Goal: Information Seeking & Learning: Understand process/instructions

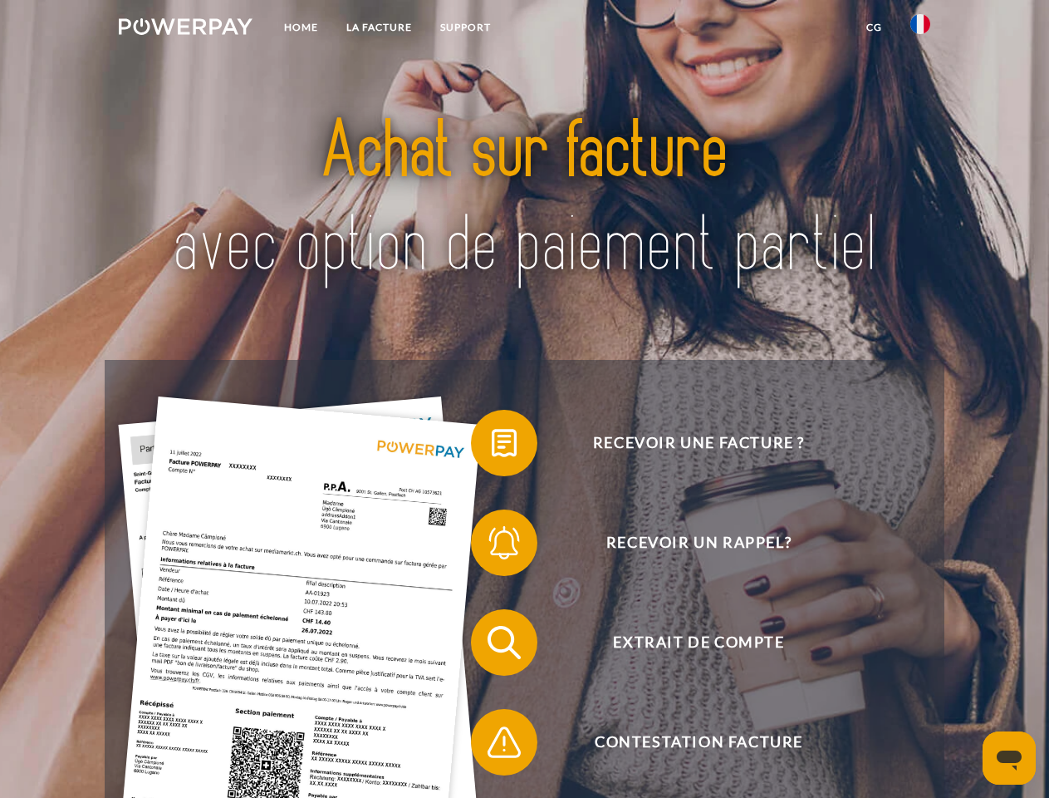
click at [185, 29] on img at bounding box center [186, 26] width 134 height 17
click at [921, 29] on img at bounding box center [921, 24] width 20 height 20
click at [874, 27] on link "CG" at bounding box center [874, 27] width 44 height 30
click at [492, 446] on span at bounding box center [479, 442] width 83 height 83
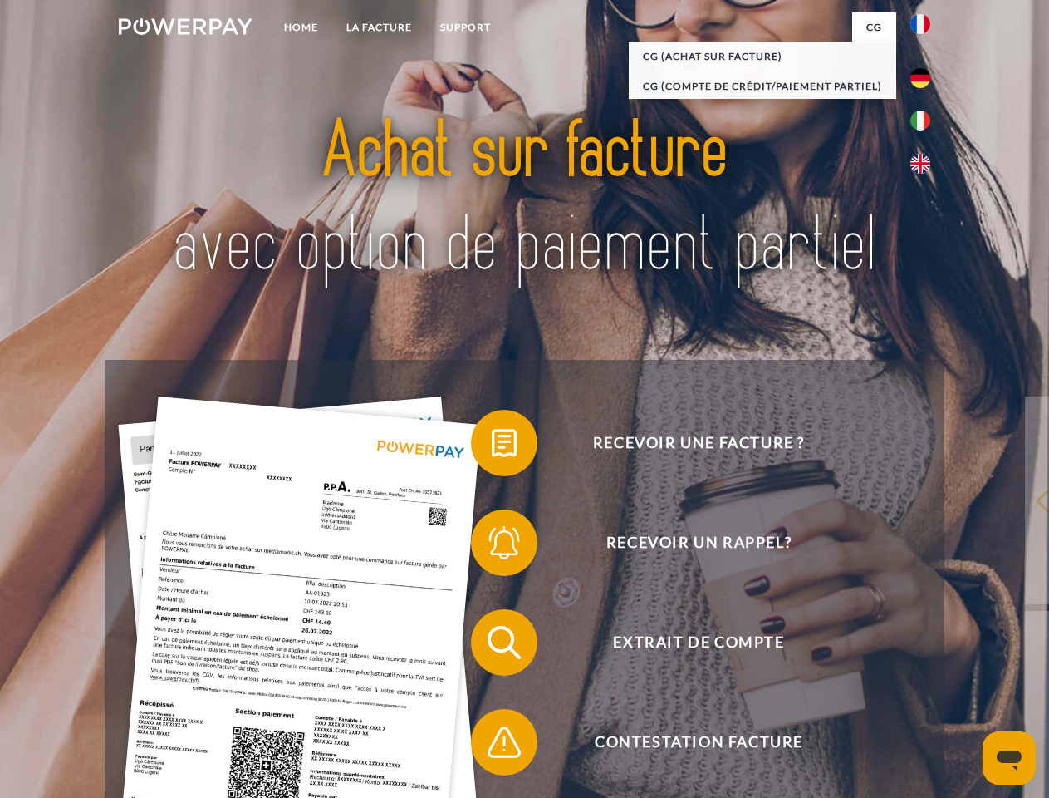
click at [492, 546] on span at bounding box center [479, 542] width 83 height 83
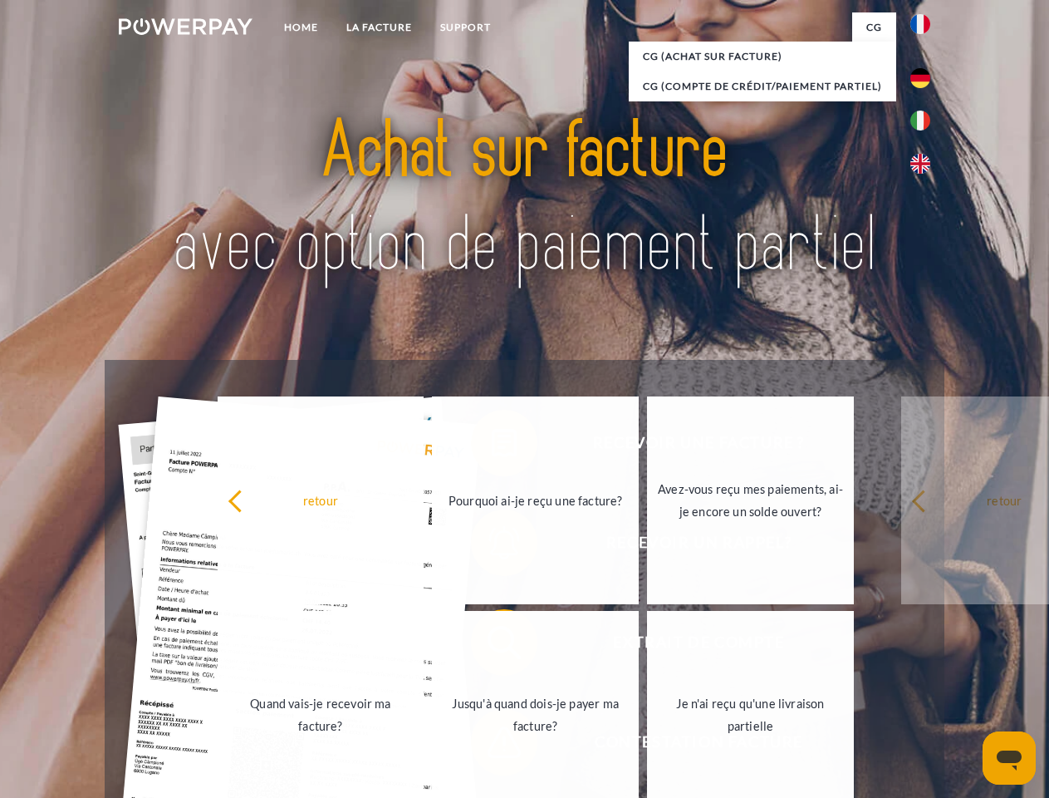
click at [492, 646] on link "Jusqu'à quand dois-je payer ma facture?" at bounding box center [535, 715] width 207 height 208
click at [492, 745] on span at bounding box center [479, 741] width 83 height 83
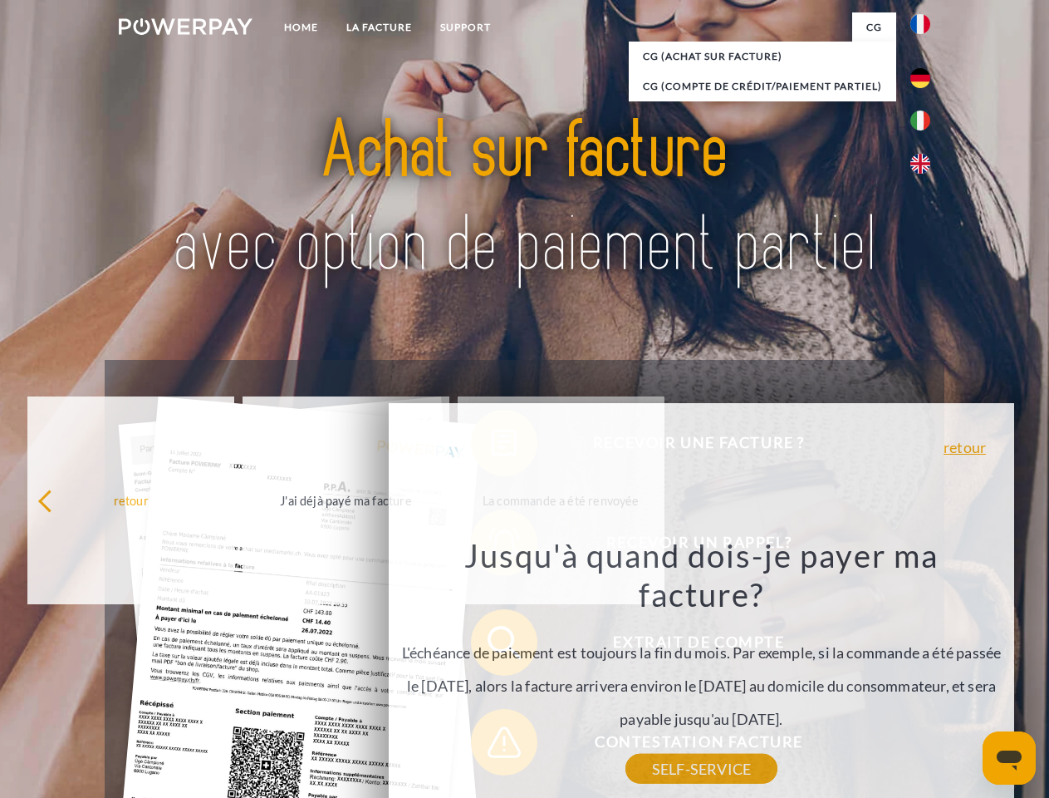
click at [1009, 758] on icon "Ouvrir la fenêtre de messagerie" at bounding box center [1009, 760] width 25 height 20
